Goal: Transaction & Acquisition: Purchase product/service

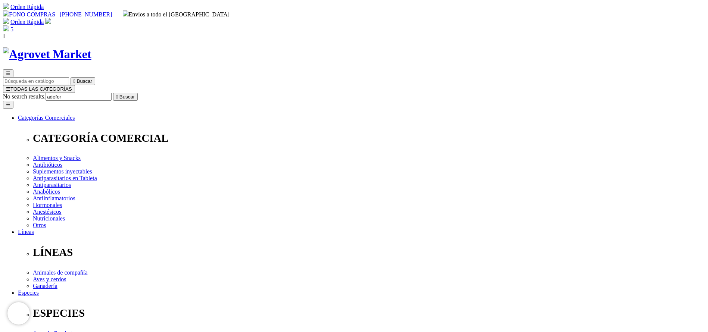
type input "adefor"
click at [113, 93] on button " Buscar" at bounding box center [125, 97] width 25 height 8
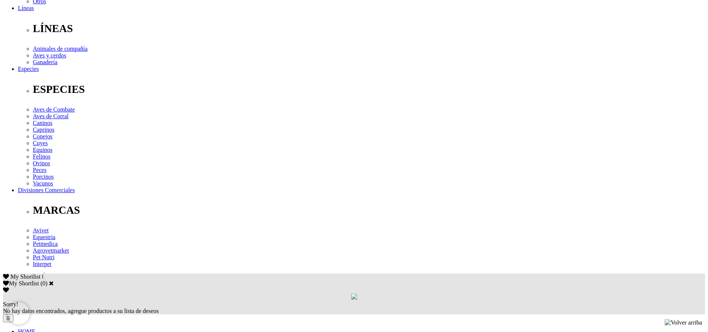
copy div "Prevención y tratamiento de avitaminosis A, D 3 , E y como terapia complementar…"
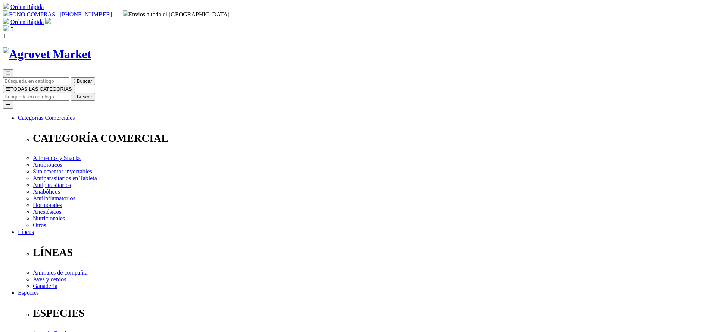
click at [13, 26] on span "5" at bounding box center [11, 29] width 3 height 6
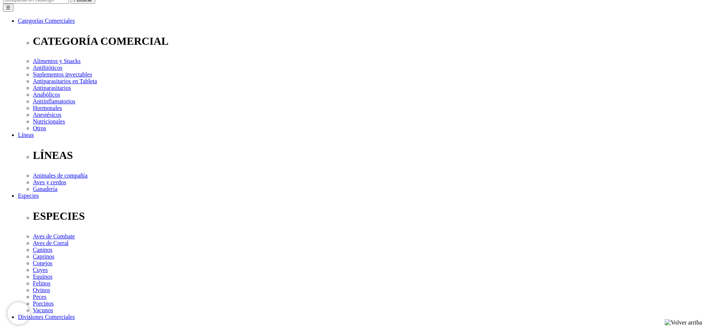
scroll to position [112, 0]
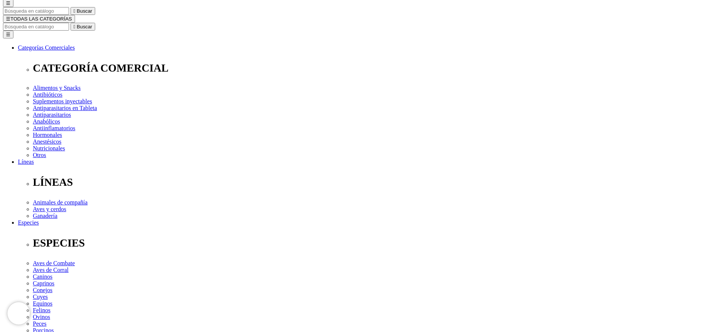
scroll to position [0, 0]
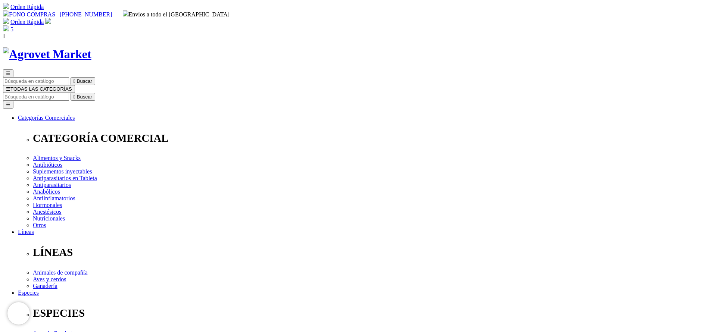
click at [376, 52] on div "☰  Buscar ☰ TODAS LAS CATEGORÍAS  Buscar Toggle navigation ☰ Categorías Comer…" at bounding box center [354, 292] width 702 height 491
click at [69, 93] on input "Buscar" at bounding box center [36, 97] width 66 height 8
type input "cato"
click at [71, 93] on button " Buscar" at bounding box center [83, 97] width 25 height 8
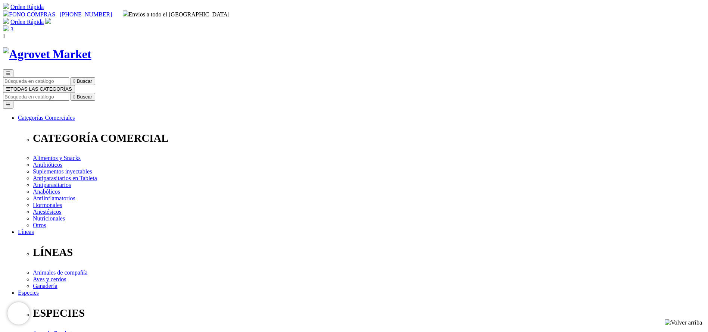
select select "5"
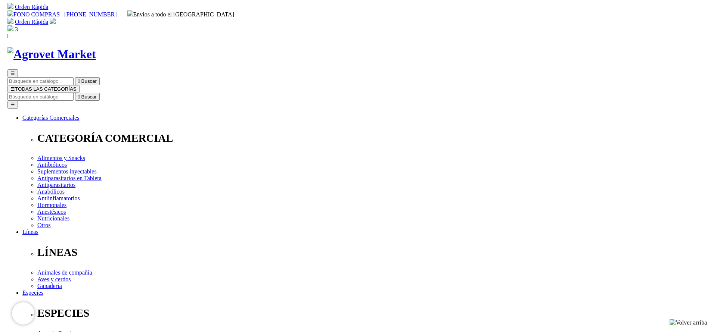
scroll to position [56, 0]
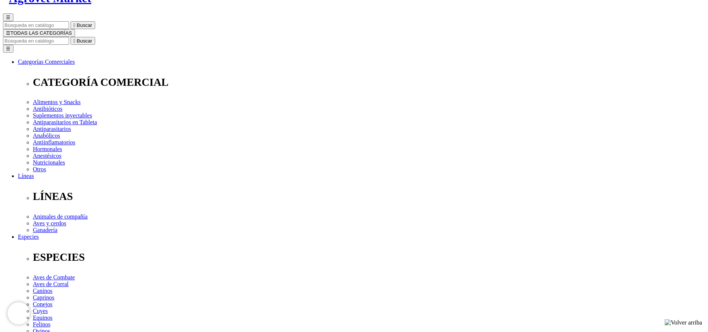
select select "5"
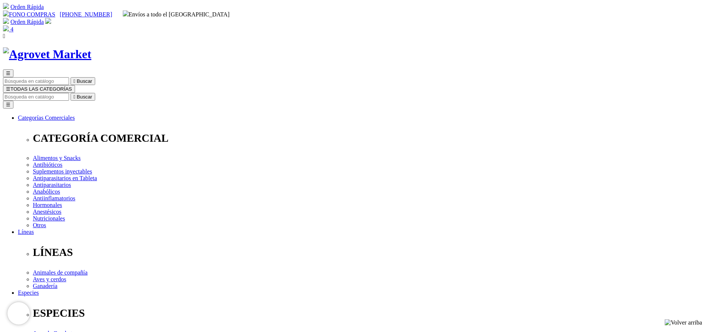
drag, startPoint x: 317, startPoint y: 119, endPoint x: 286, endPoint y: 114, distance: 31.5
type input "2"
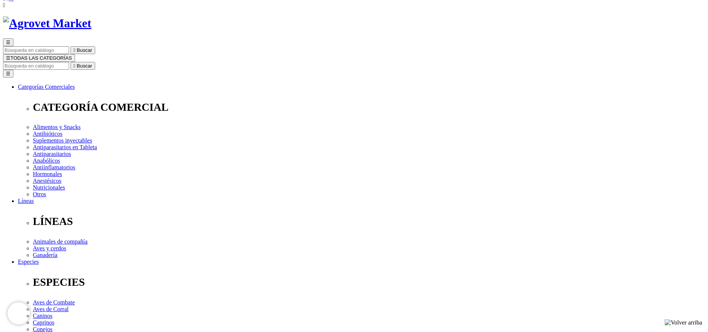
scroll to position [56, 0]
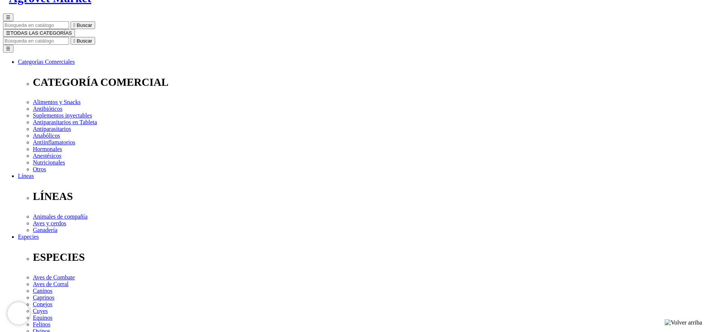
drag, startPoint x: 322, startPoint y: 239, endPoint x: 296, endPoint y: 238, distance: 26.2
type input "2"
drag, startPoint x: 315, startPoint y: 122, endPoint x: 286, endPoint y: 121, distance: 29.2
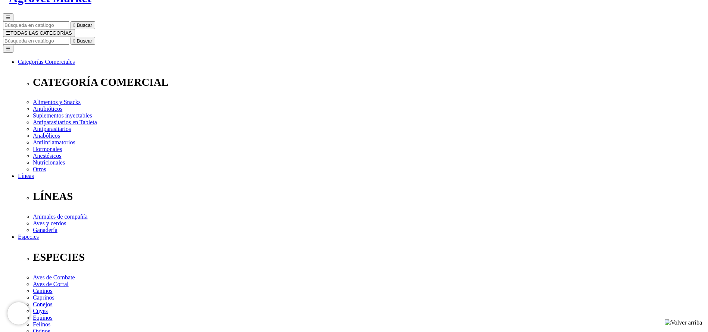
type input "2"
drag, startPoint x: 318, startPoint y: 177, endPoint x: 296, endPoint y: 180, distance: 22.5
type input "4"
type input "3"
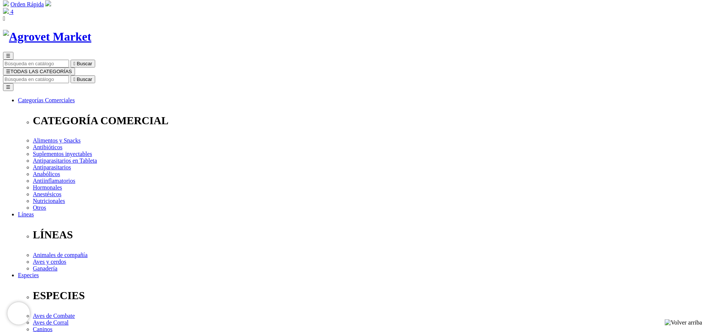
scroll to position [0, 0]
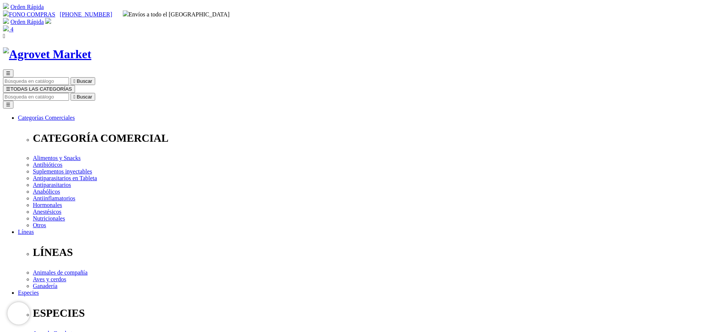
click at [69, 93] on input "Buscar" at bounding box center [36, 97] width 66 height 8
type input "amoxi"
click at [71, 93] on button " Buscar" at bounding box center [83, 97] width 25 height 8
select select "3"
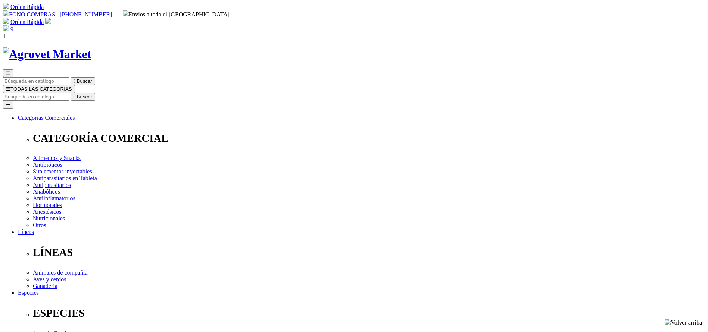
select select "3"
drag, startPoint x: 357, startPoint y: 152, endPoint x: 385, endPoint y: 150, distance: 28.1
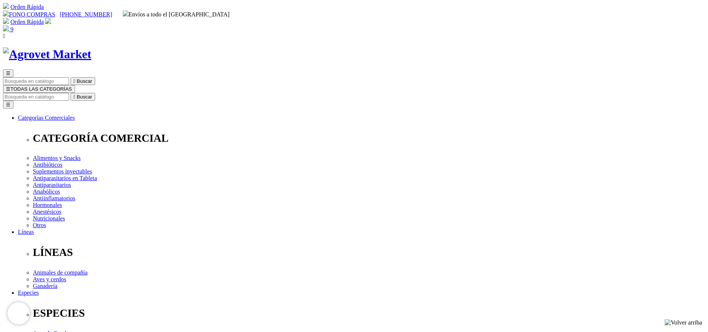
copy div "S/71.00"
click at [69, 93] on input "Buscar" at bounding box center [36, 97] width 66 height 8
type input "hema"
click at [71, 93] on button " Buscar" at bounding box center [83, 97] width 25 height 8
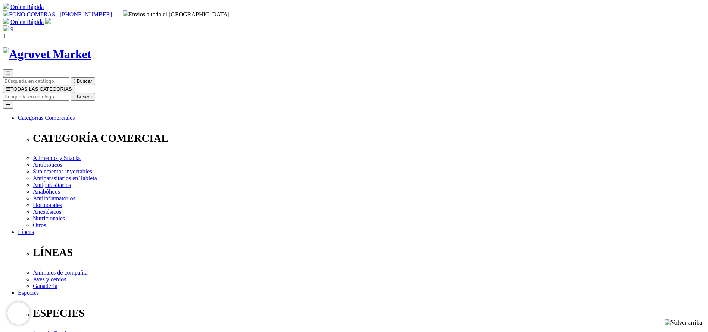
select select "4"
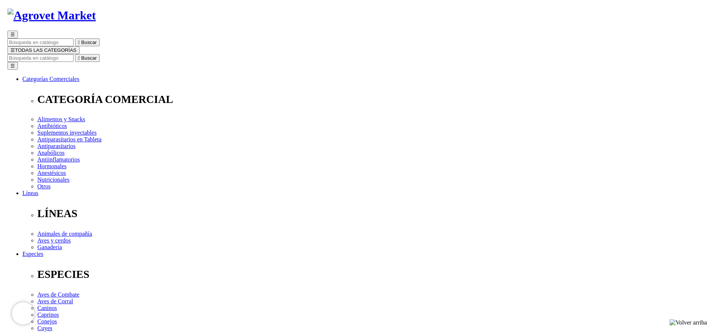
scroll to position [56, 0]
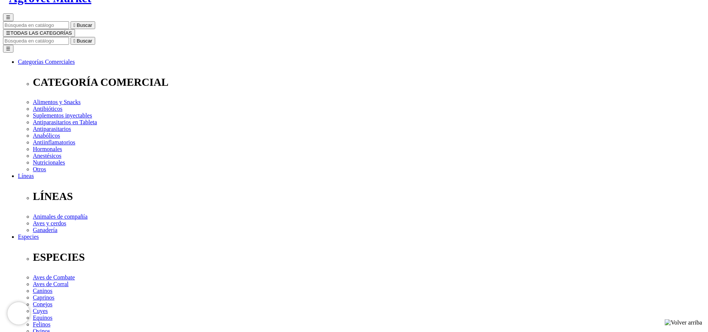
select select "4"
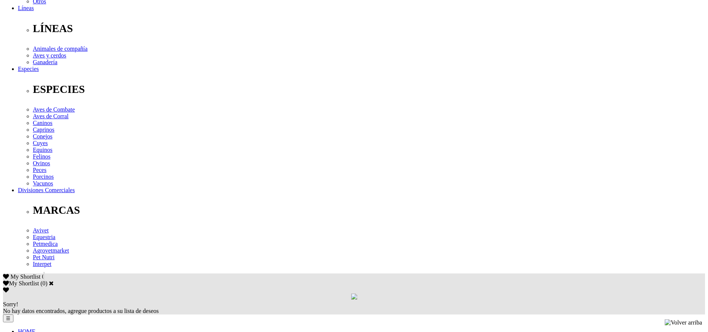
scroll to position [224, 0]
drag, startPoint x: 312, startPoint y: 135, endPoint x: 301, endPoint y: 131, distance: 11.4
drag, startPoint x: 316, startPoint y: 132, endPoint x: 294, endPoint y: 128, distance: 22.8
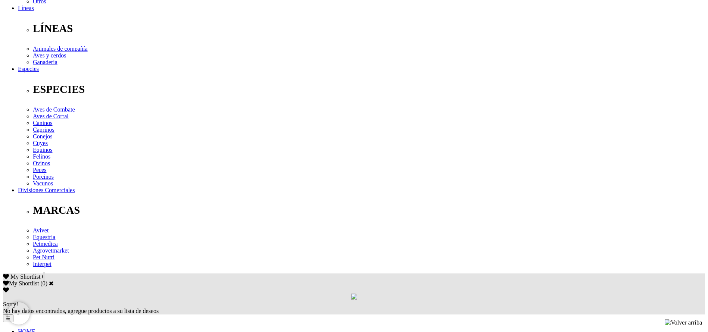
type input "4"
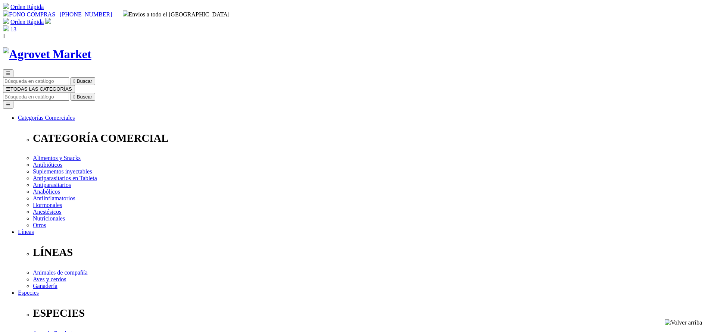
select select "4"
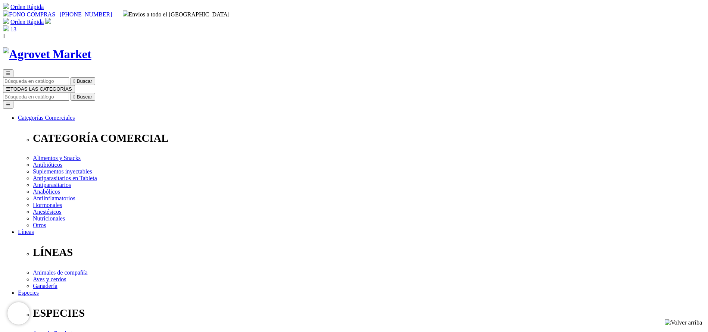
click at [69, 93] on input "Buscar" at bounding box center [36, 97] width 66 height 8
type input "gallo"
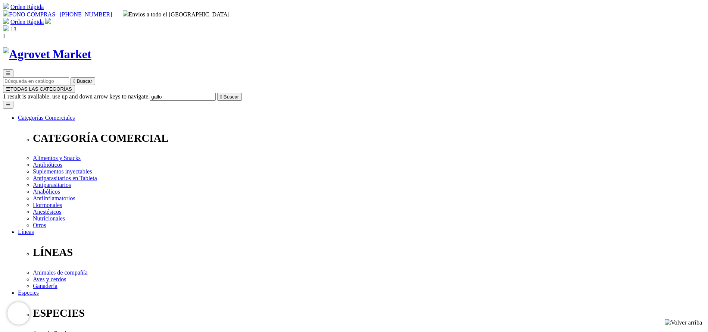
click at [217, 93] on button " Buscar" at bounding box center [229, 97] width 25 height 8
select select "72"
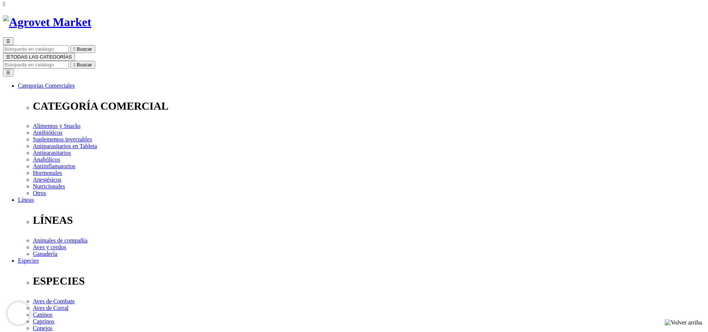
scroll to position [56, 0]
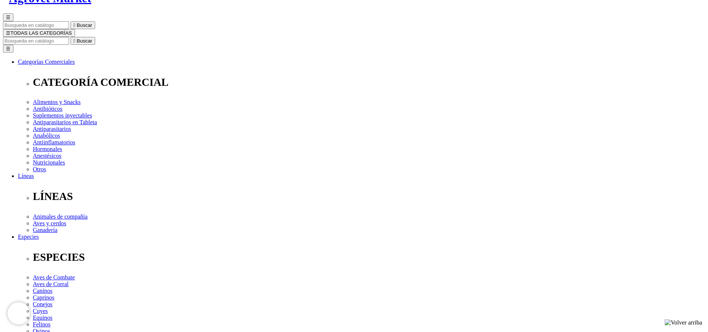
select select "72"
drag, startPoint x: 385, startPoint y: 205, endPoint x: 371, endPoint y: 200, distance: 14.9
type input "6"
select select "72"
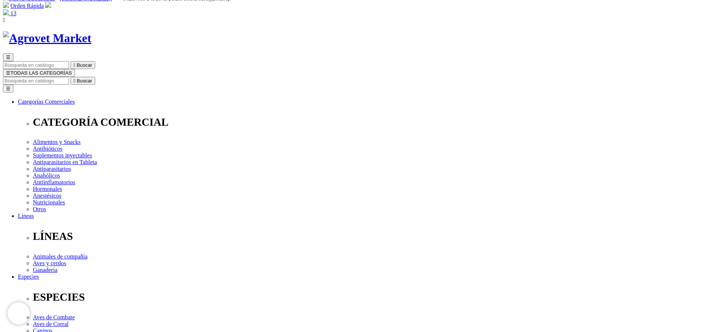
scroll to position [0, 0]
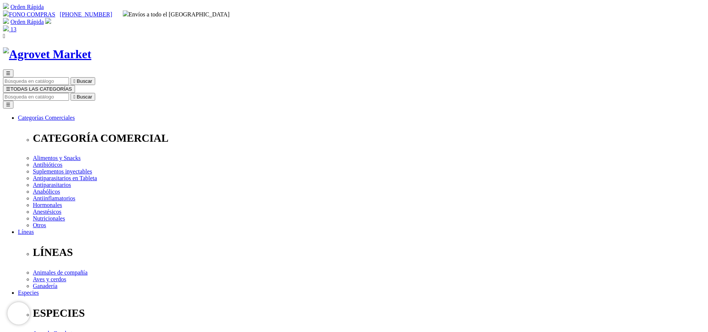
click at [403, 47] on div "☰  Buscar ☰ TODAS LAS CATEGORÍAS  Buscar Toggle navigation ☰ Categorías Comer…" at bounding box center [354, 292] width 702 height 491
click at [69, 93] on input "Buscar" at bounding box center [36, 97] width 66 height 8
type input "amoxi"
click at [71, 93] on button " Buscar" at bounding box center [83, 97] width 25 height 8
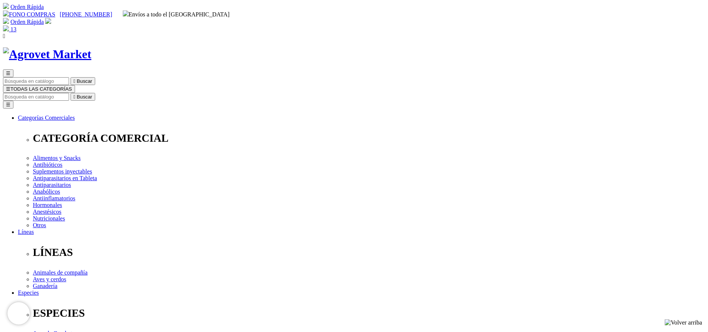
select select "3"
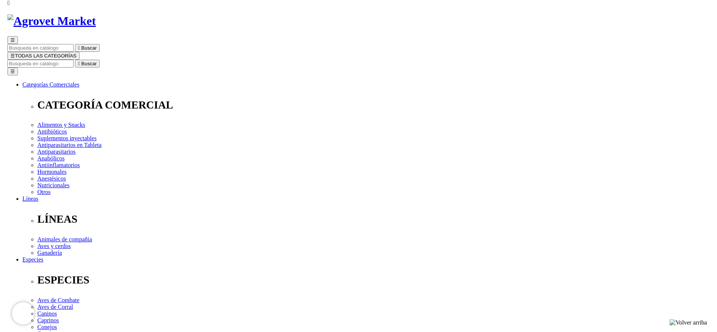
scroll to position [56, 0]
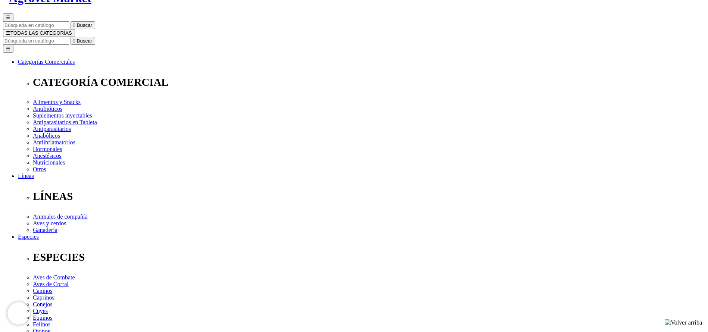
select select "3"
type input "1"
select select "3"
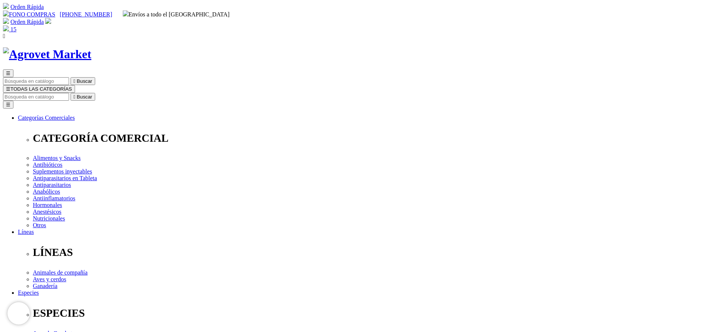
drag, startPoint x: 417, startPoint y: 29, endPoint x: 422, endPoint y: 46, distance: 17.7
click at [69, 93] on input "Buscar" at bounding box center [36, 97] width 66 height 8
type input "gallom"
click at [71, 93] on button " Buscar" at bounding box center [83, 97] width 25 height 8
select select "72"
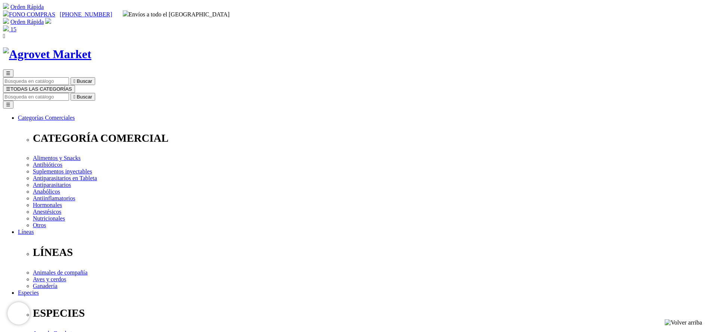
select select "72"
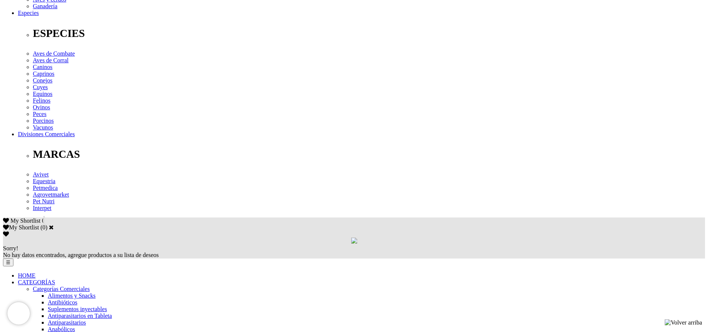
drag, startPoint x: 317, startPoint y: 193, endPoint x: 295, endPoint y: 187, distance: 22.4
type input "6"
